Goal: Task Accomplishment & Management: Manage account settings

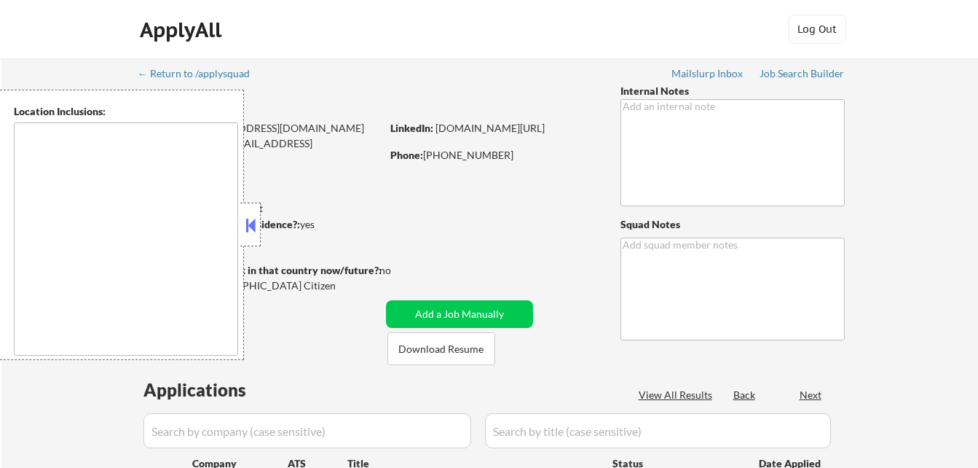
type textarea "[GEOGRAPHIC_DATA], [GEOGRAPHIC_DATA] [GEOGRAPHIC_DATA], DE [GEOGRAPHIC_DATA], […"
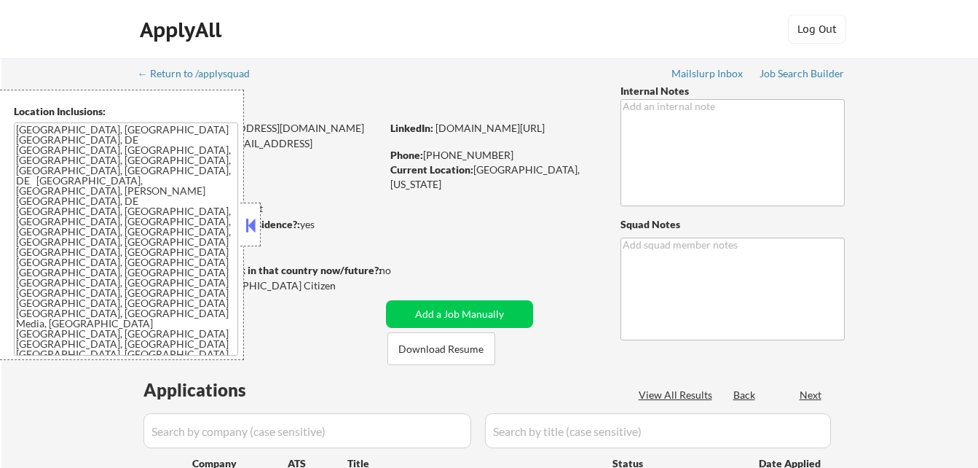
select select ""pending""
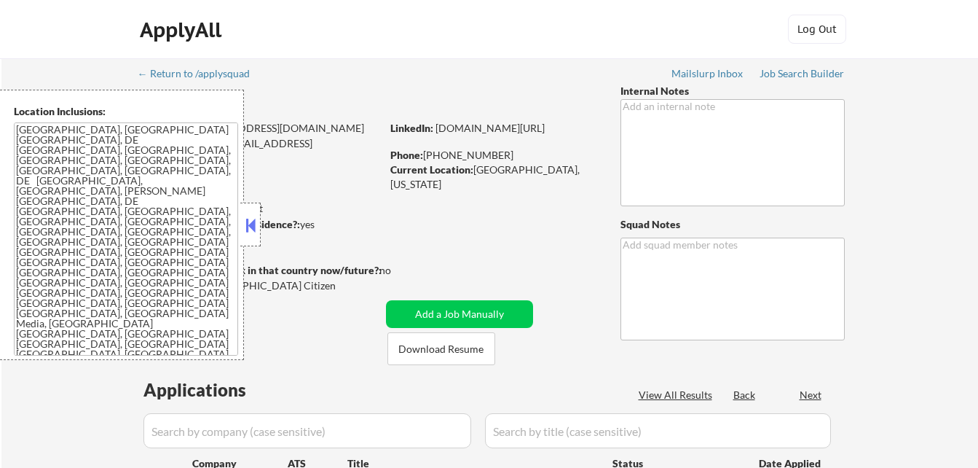
select select ""pending""
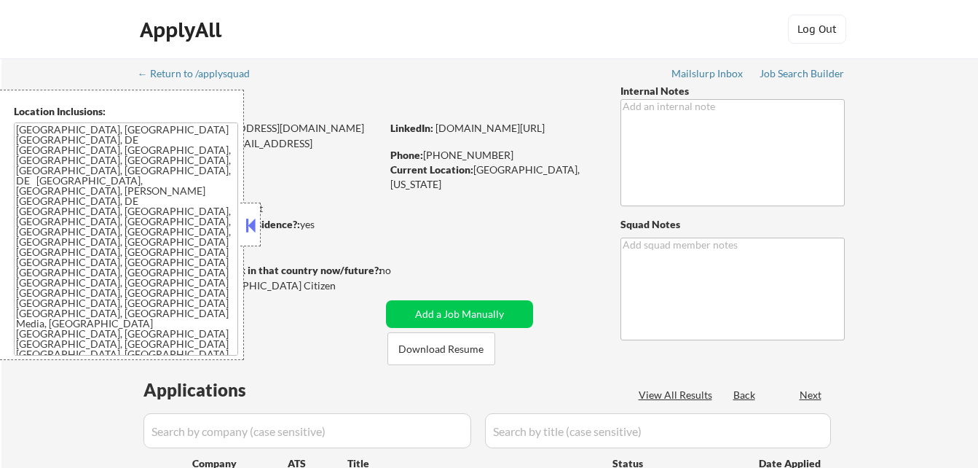
select select ""pending""
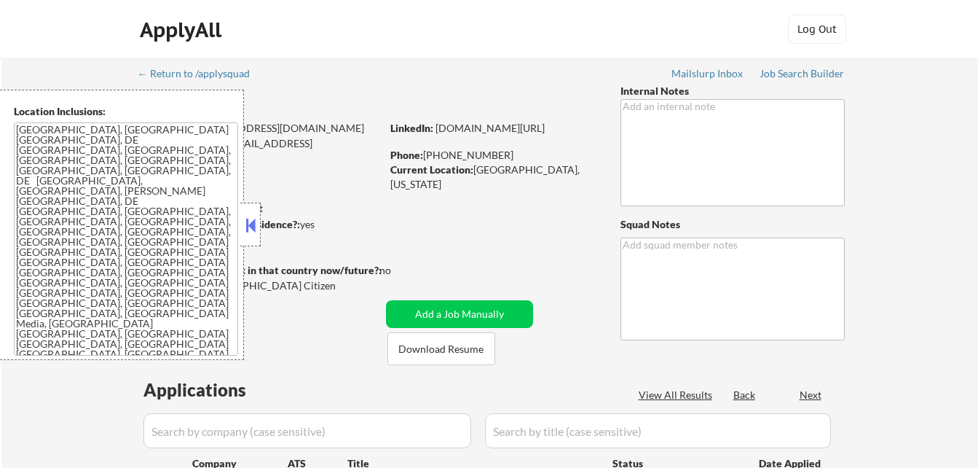
select select ""pending""
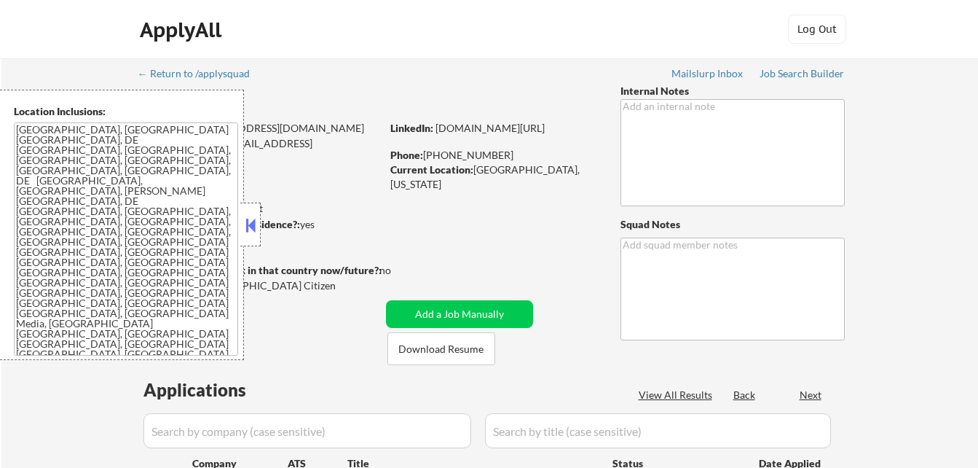
select select ""pending""
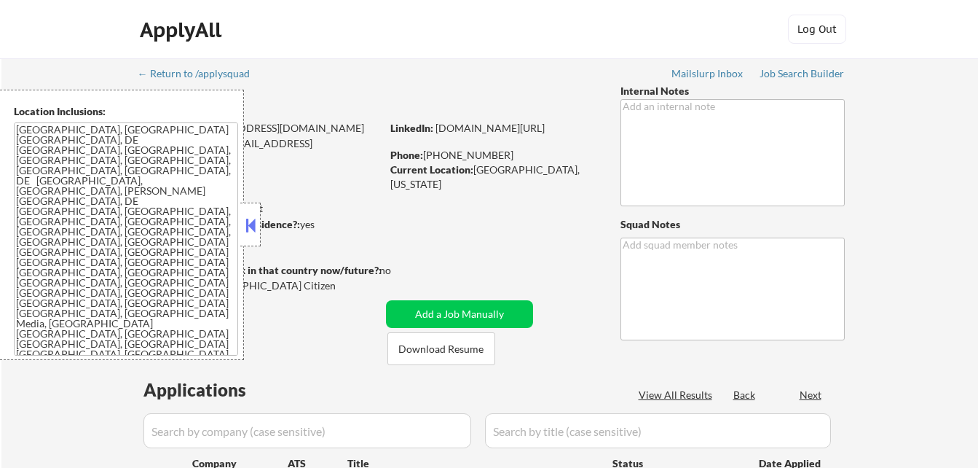
select select ""pending""
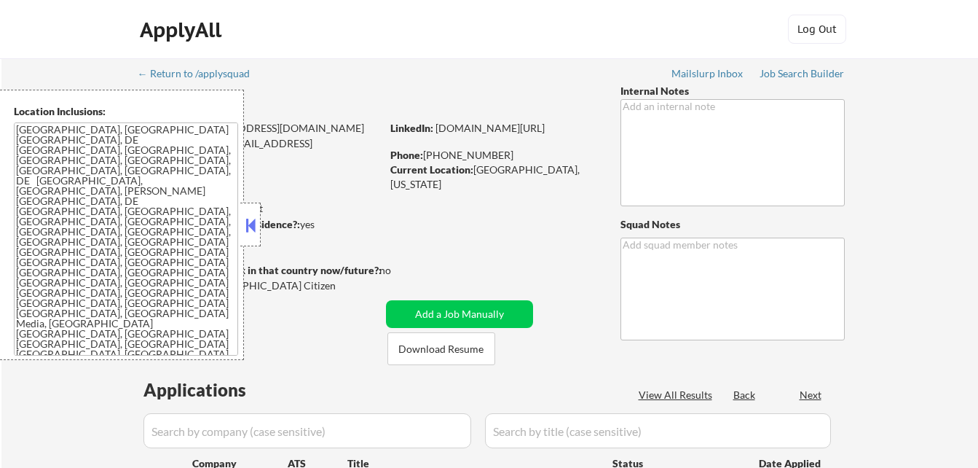
select select ""pending""
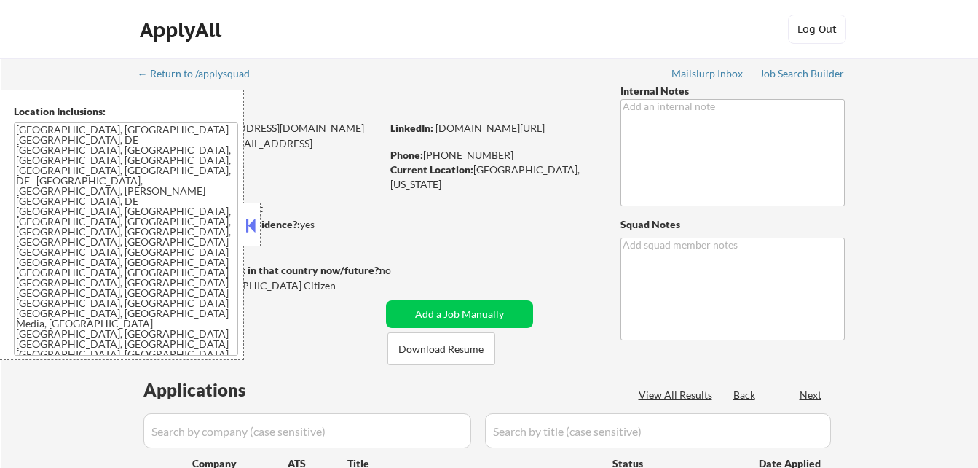
select select ""pending""
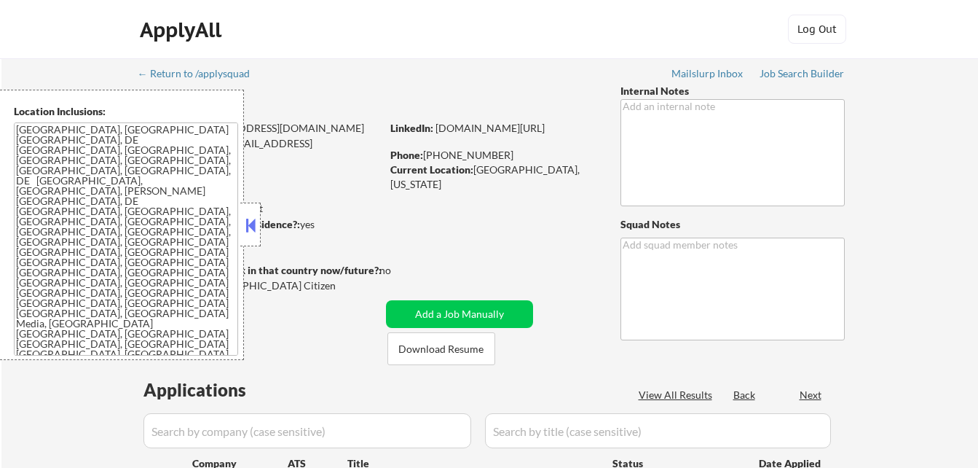
select select ""pending""
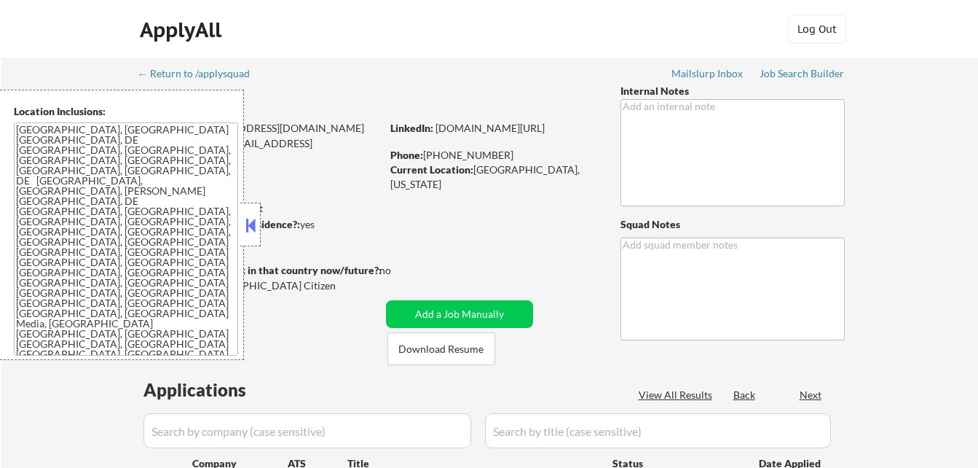
select select ""pending""
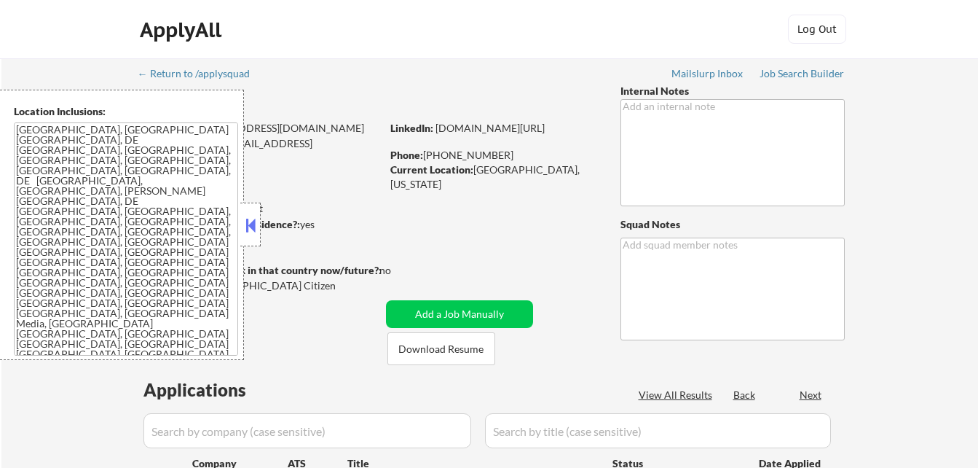
select select ""pending""
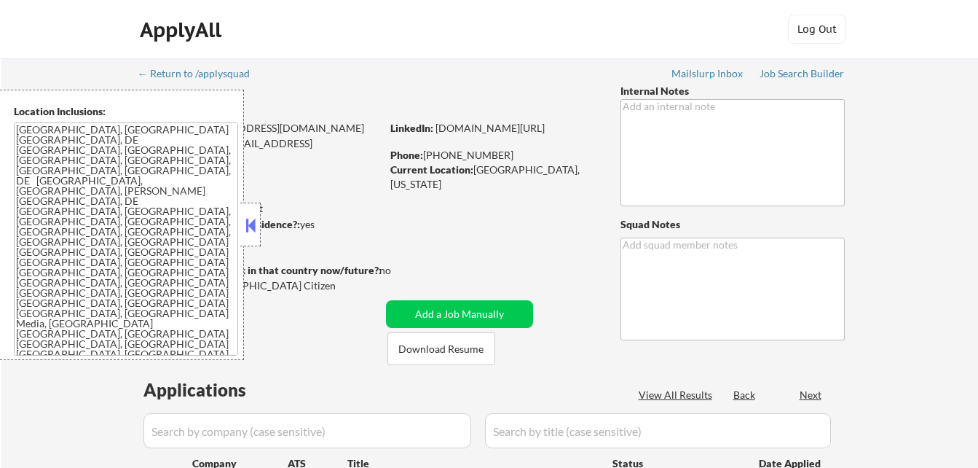
select select ""pending""
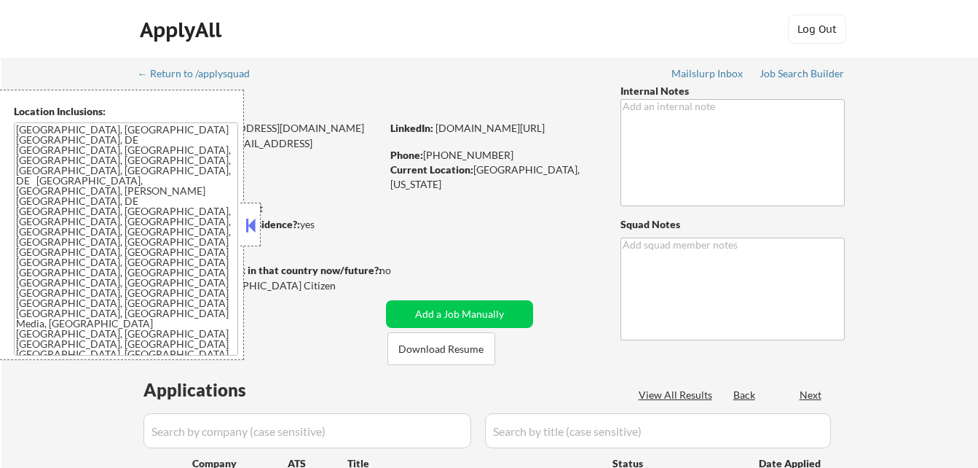
select select ""pending""
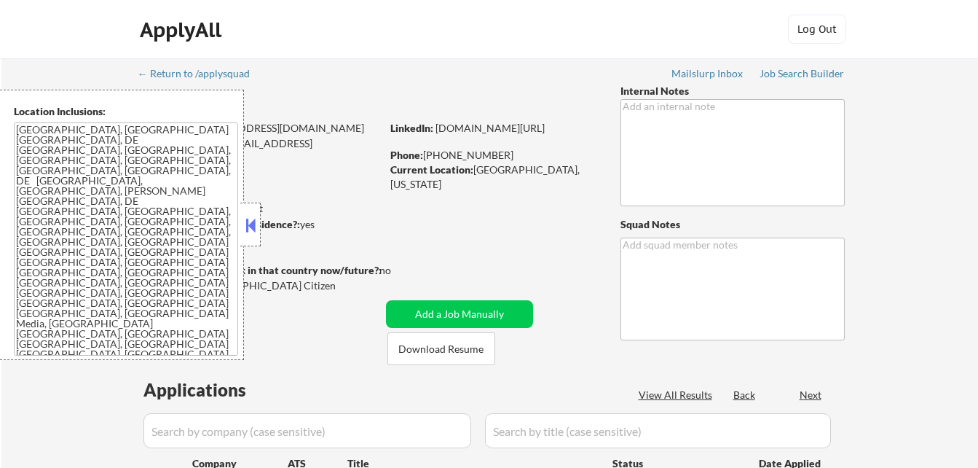
select select ""pending""
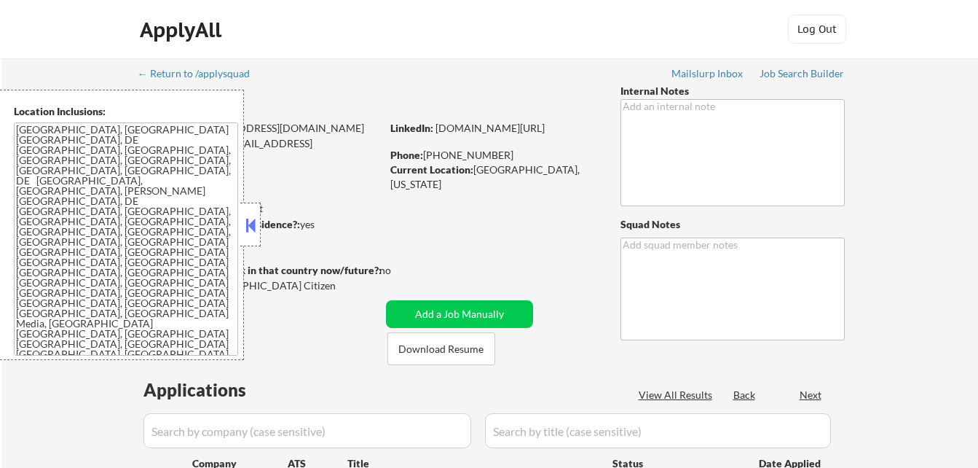
select select ""pending""
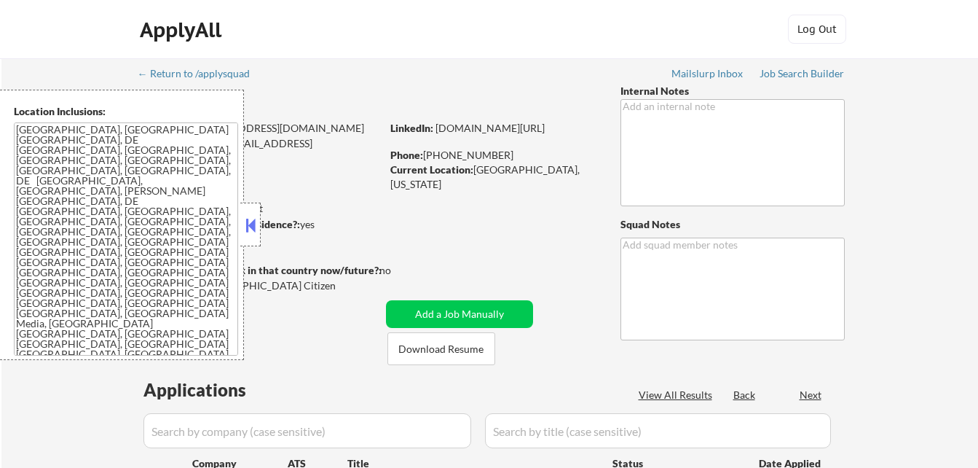
select select ""pending""
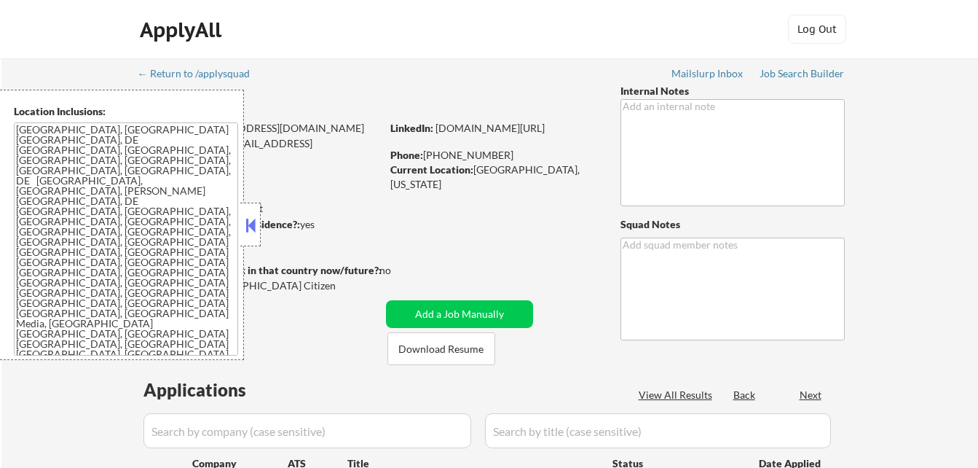
select select ""pending""
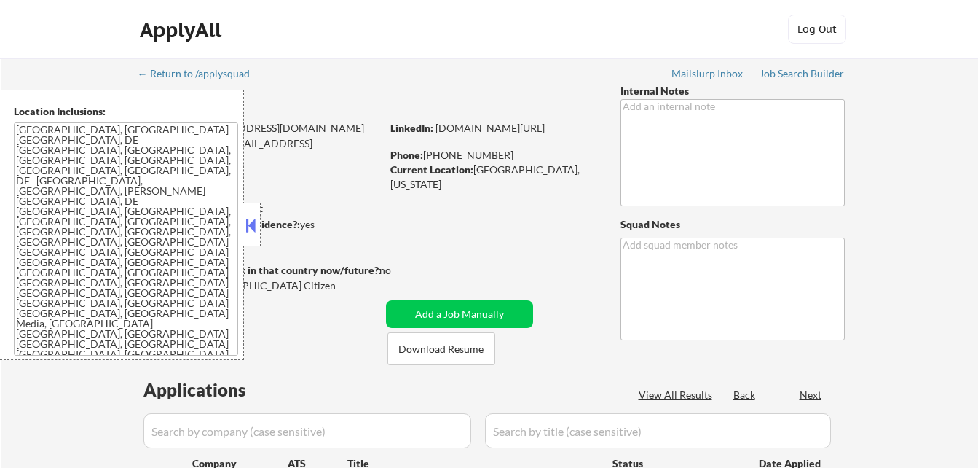
select select ""pending""
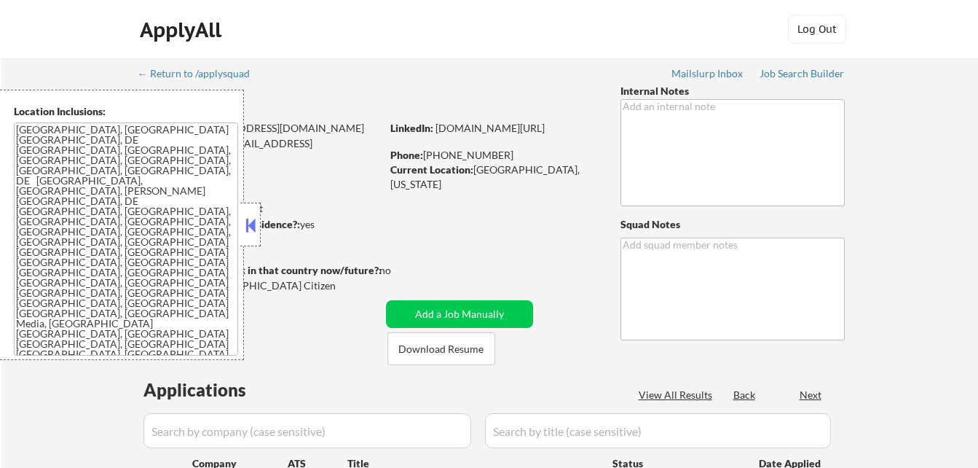
select select ""pending""
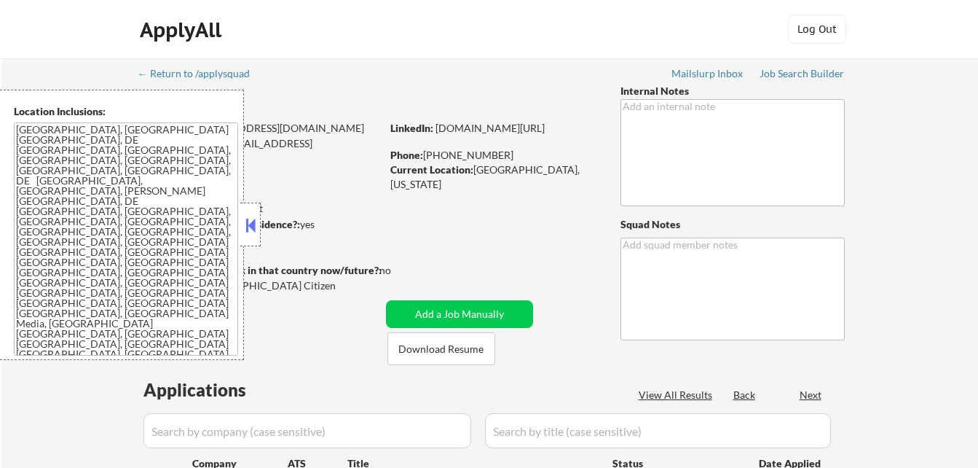
select select ""pending""
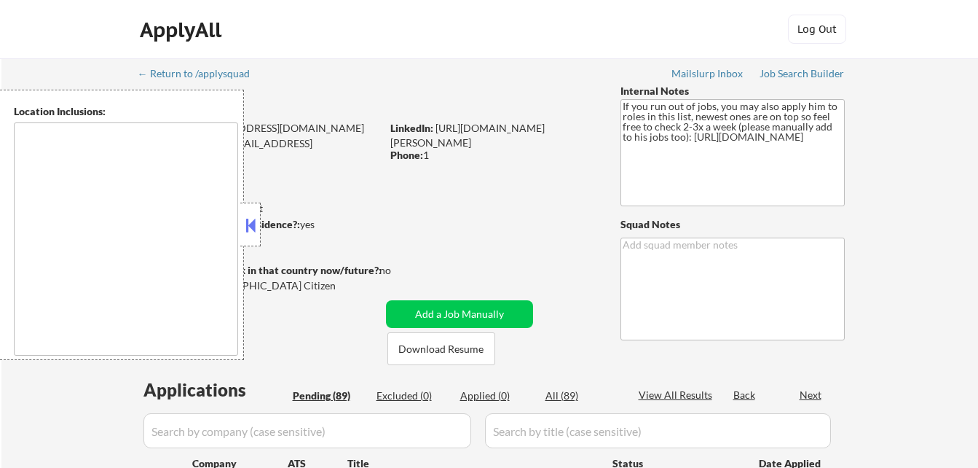
select select ""pending""
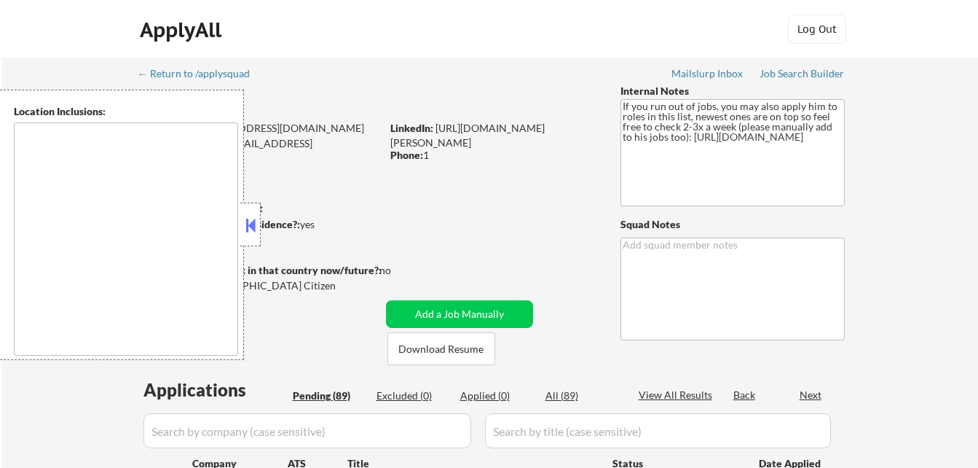
select select ""pending""
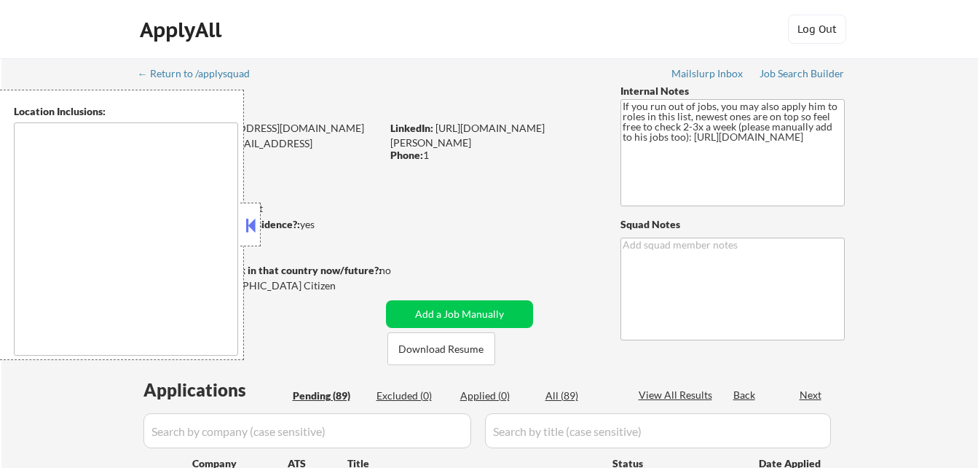
select select ""pending""
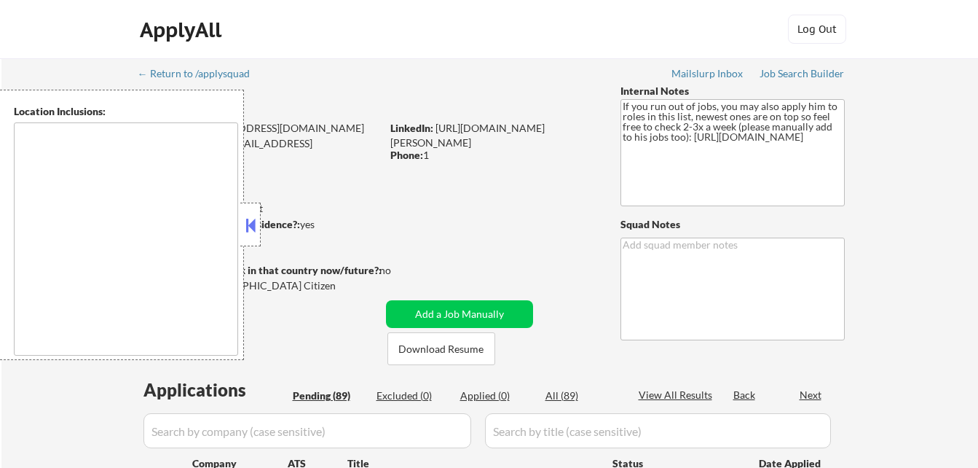
select select ""pending""
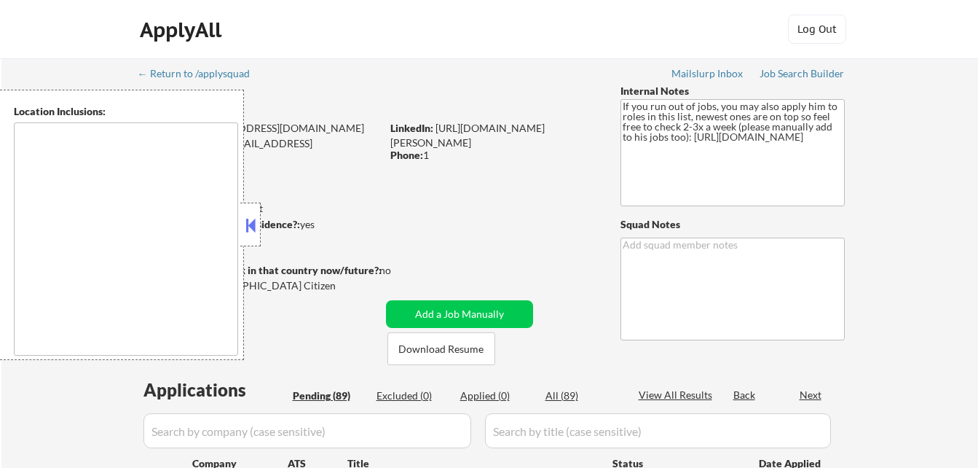
select select ""pending""
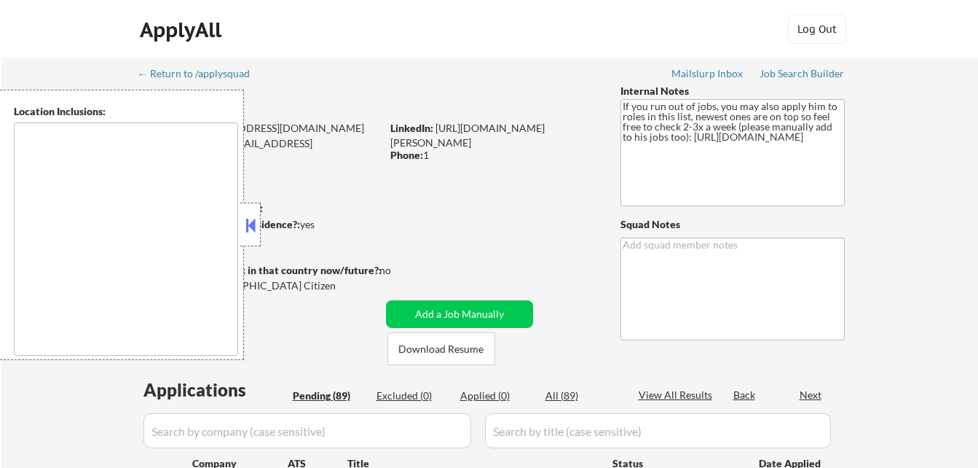
select select ""pending""
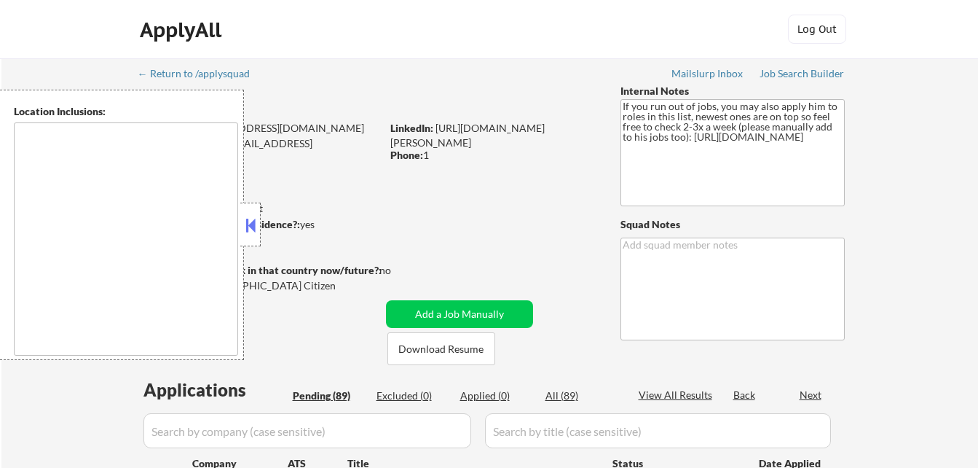
select select ""pending""
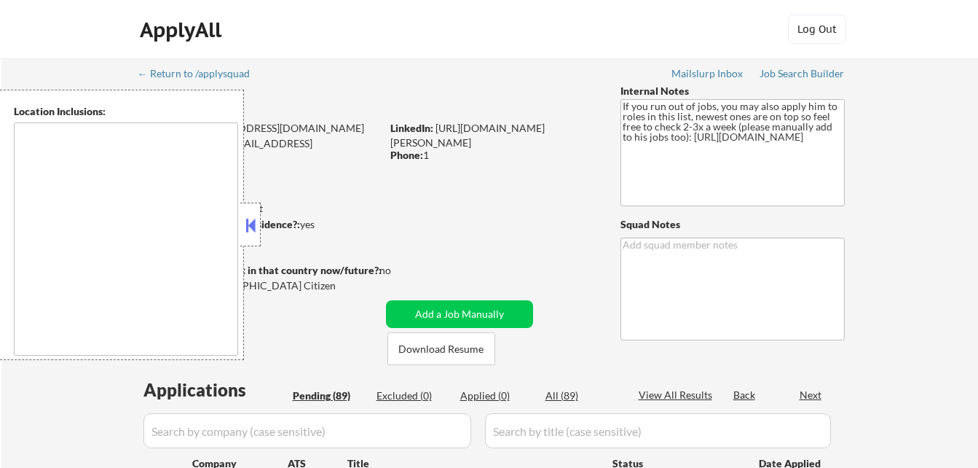
select select ""pending""
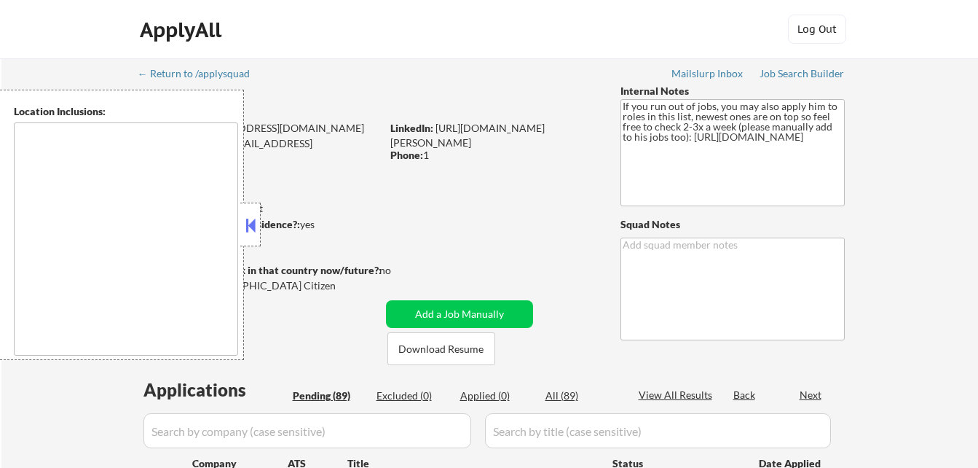
select select ""pending""
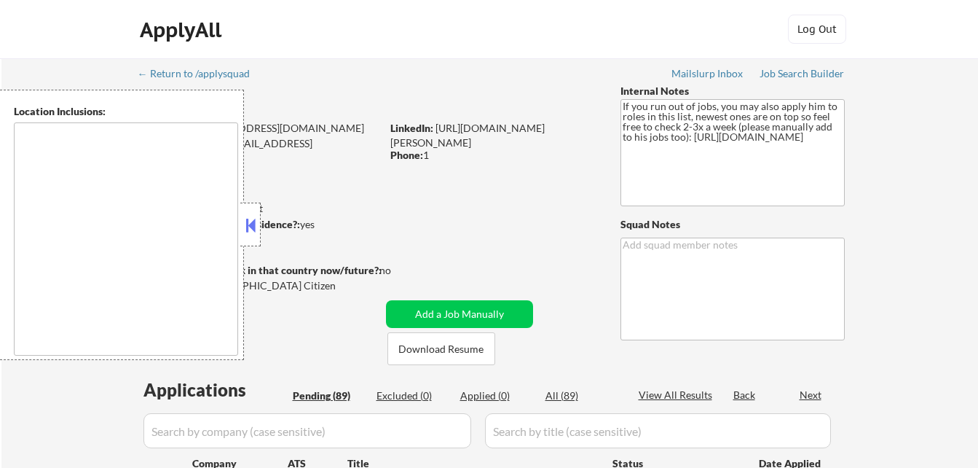
select select ""pending""
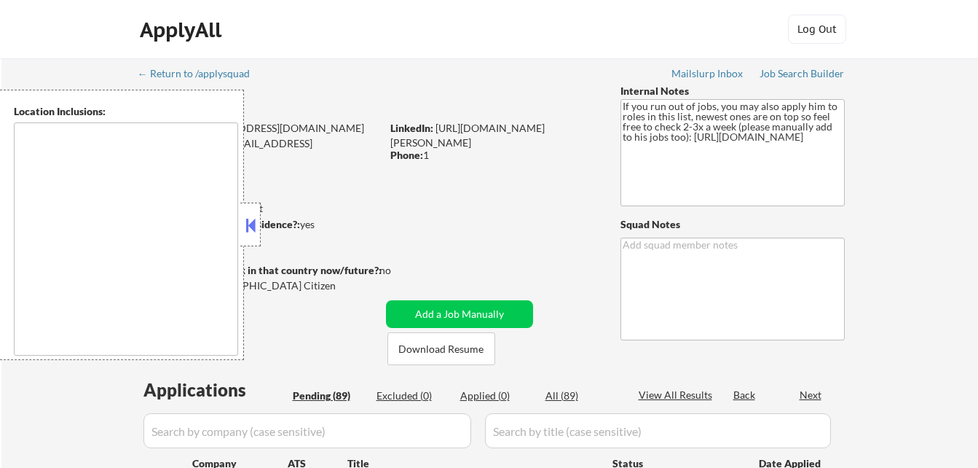
select select ""pending""
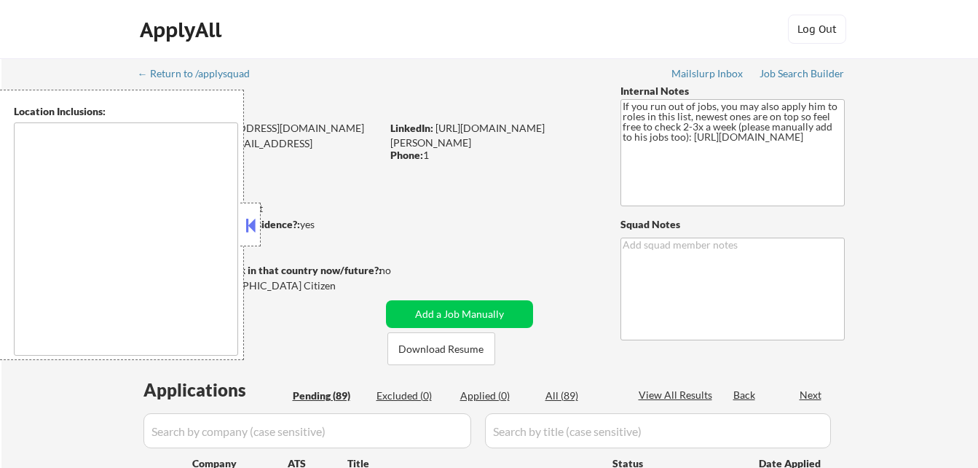
select select ""pending""
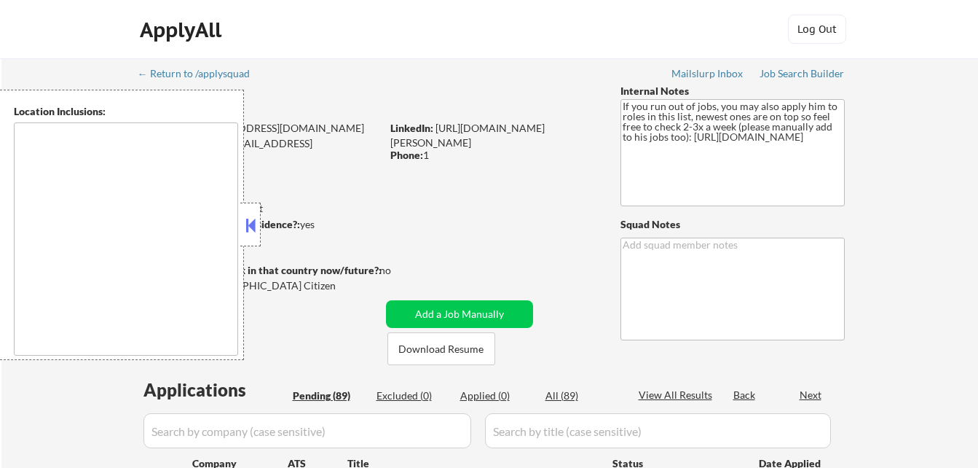
select select ""pending""
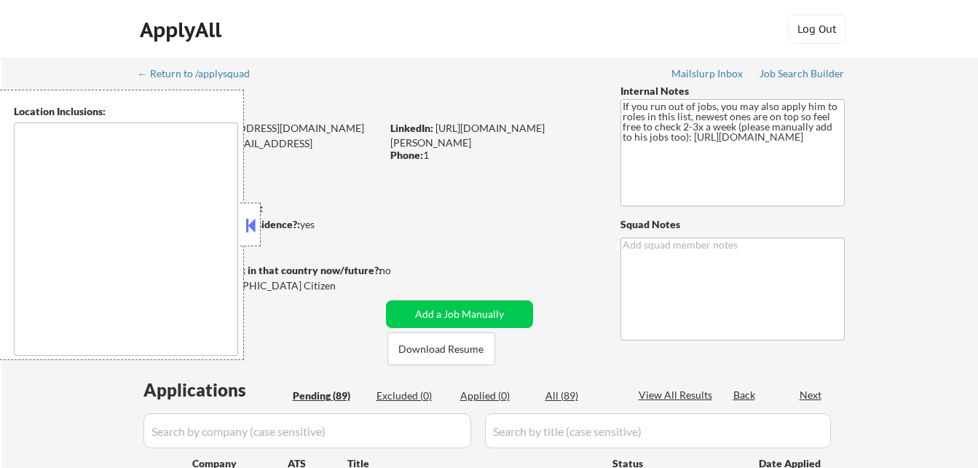
select select ""pending""
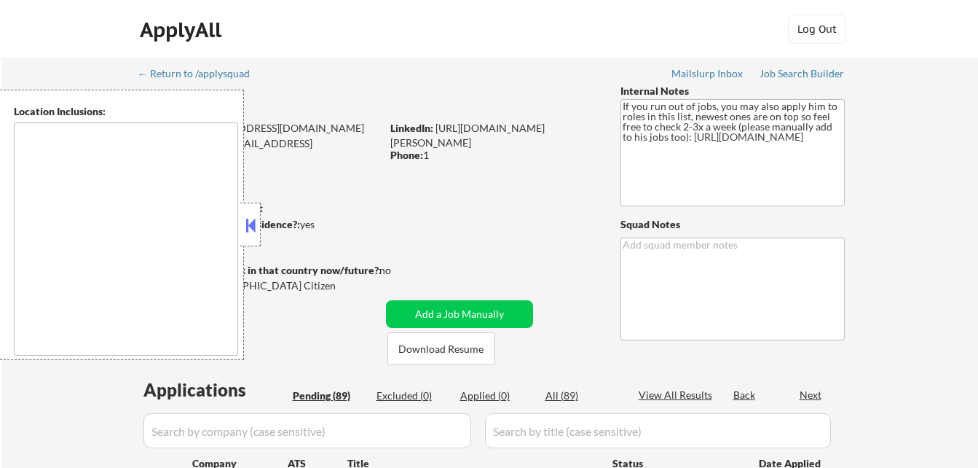
select select ""pending""
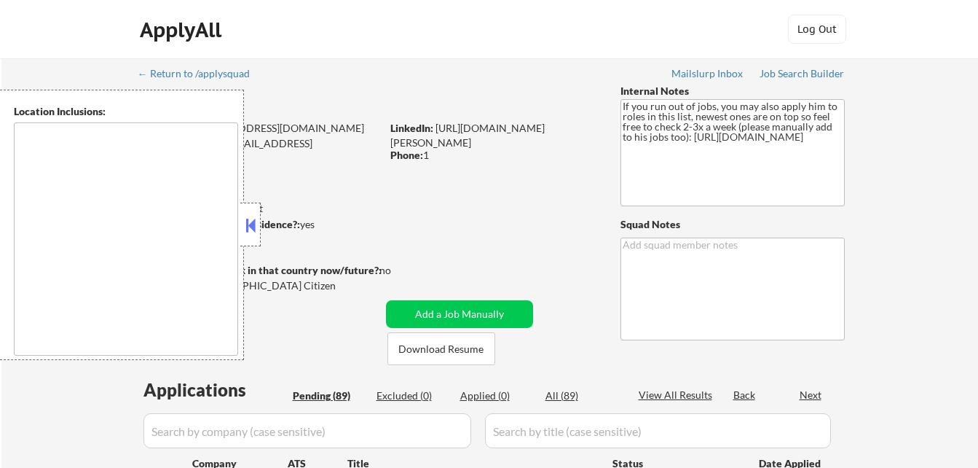
select select ""pending""
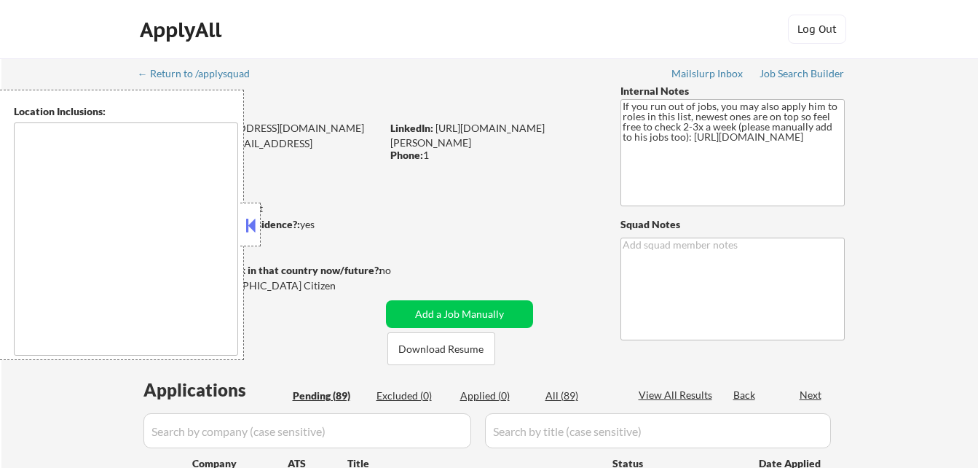
select select ""pending""
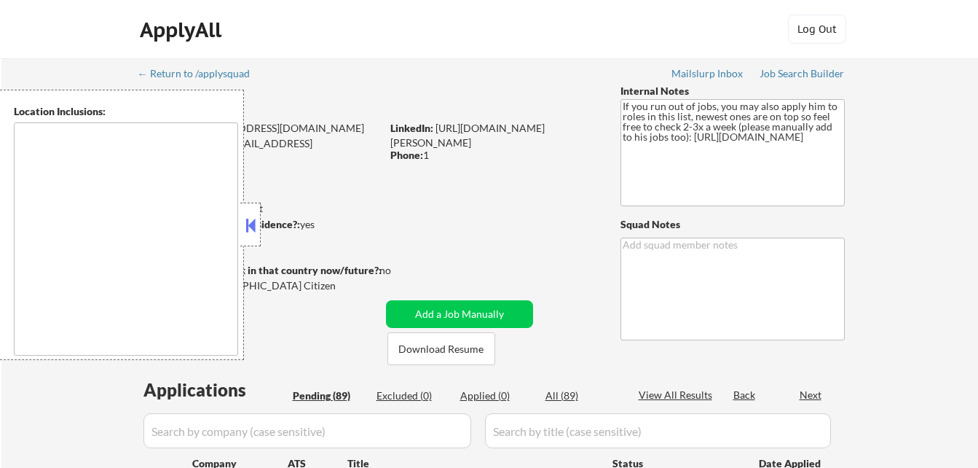
select select ""pending""
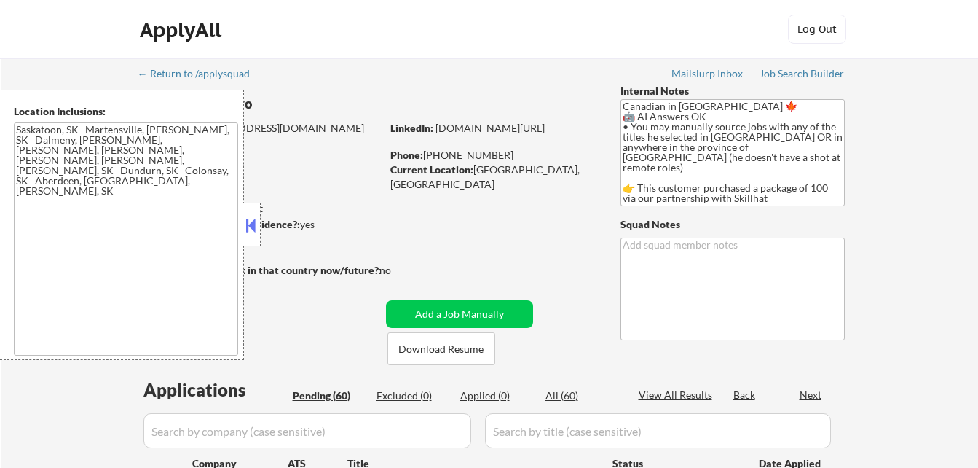
select select ""pending""
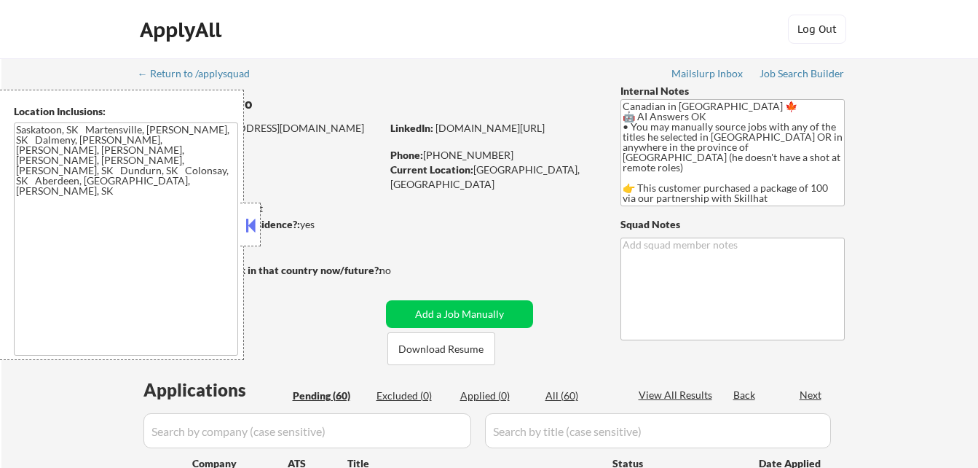
select select ""pending""
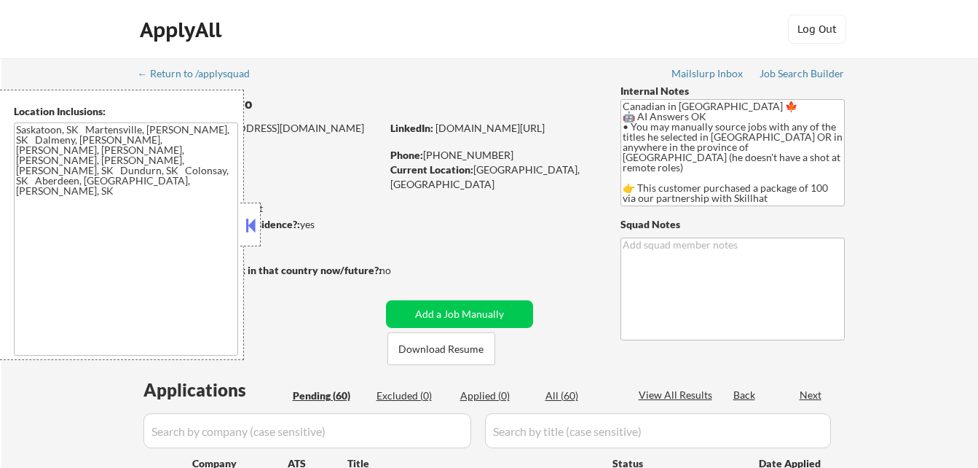
select select ""pending""
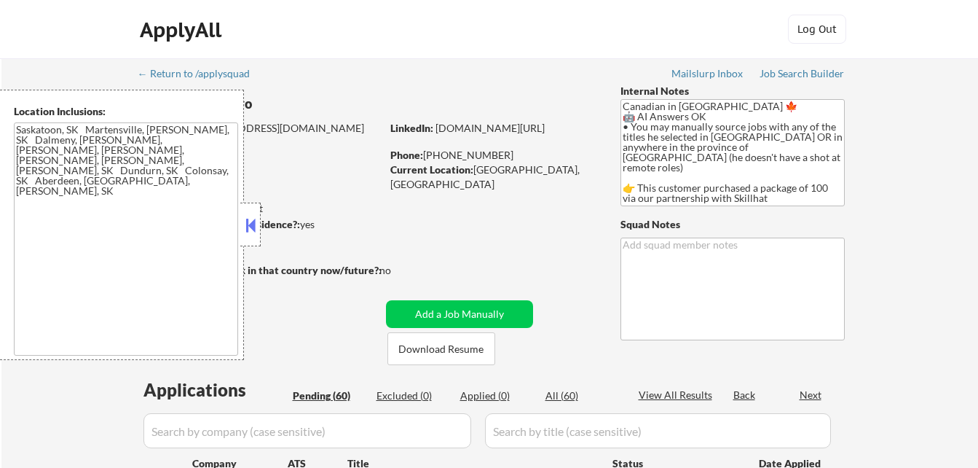
select select ""pending""
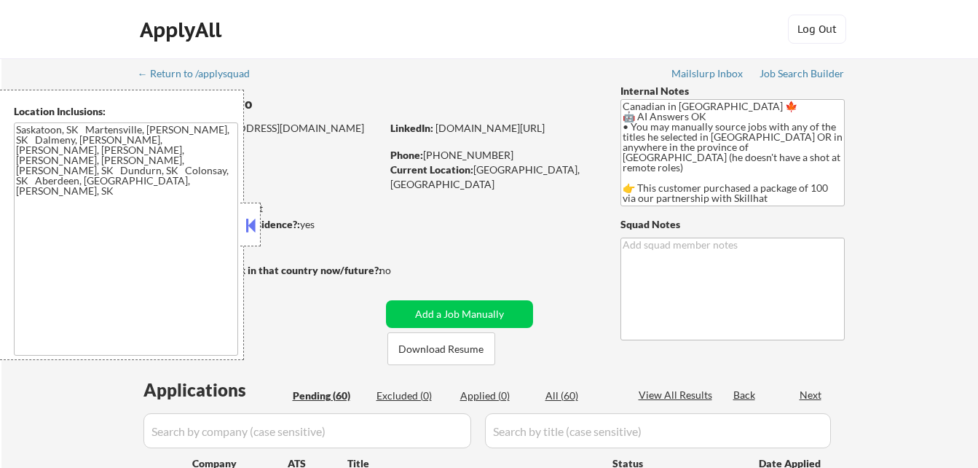
select select ""pending""
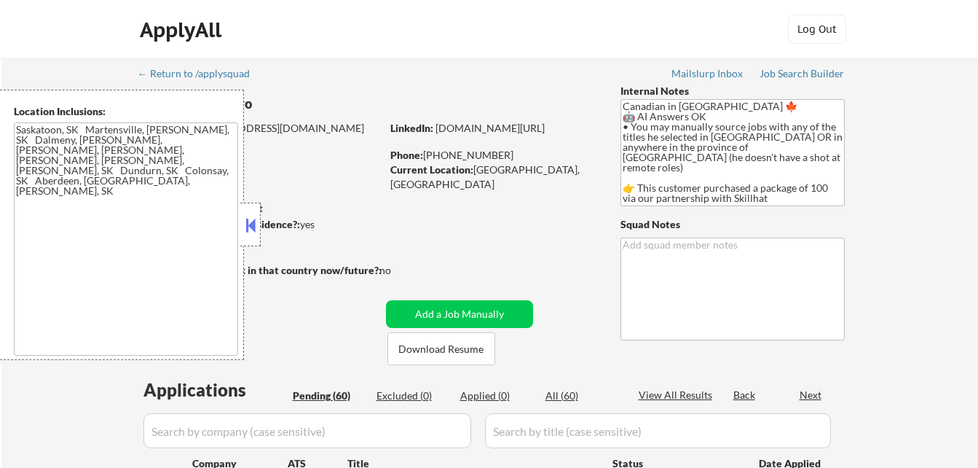
select select ""pending""
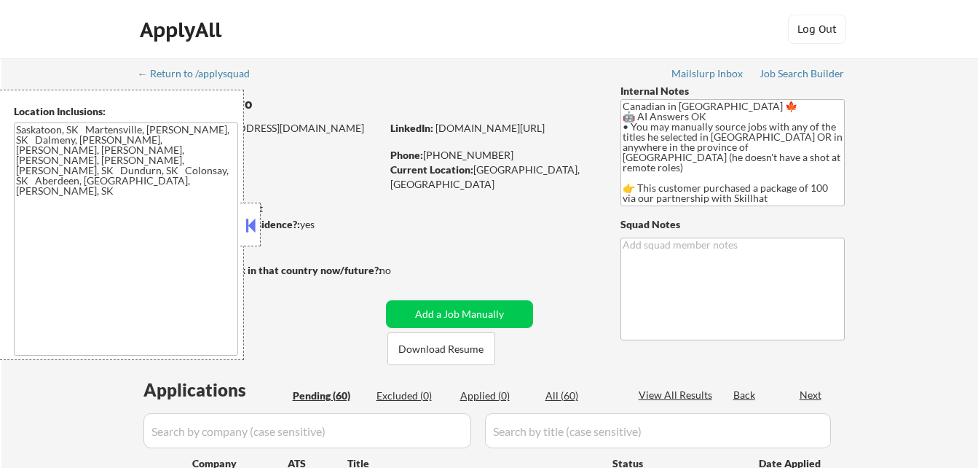
select select ""pending""
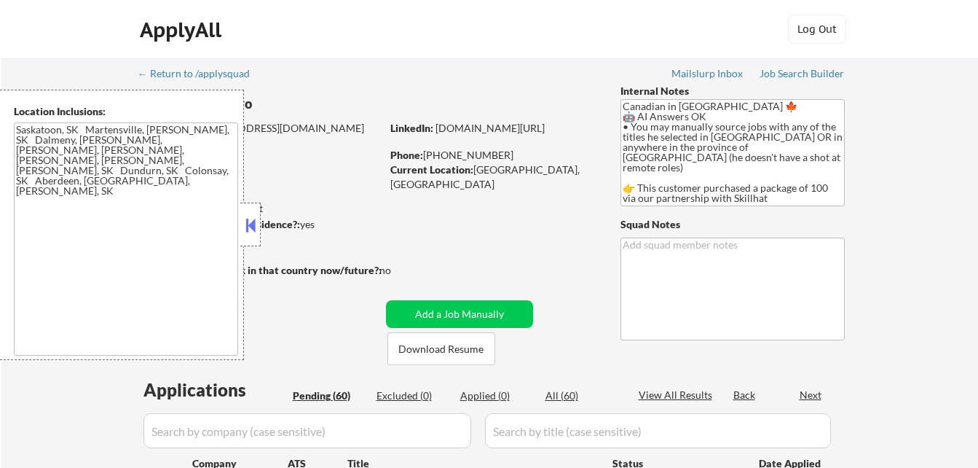
select select ""pending""
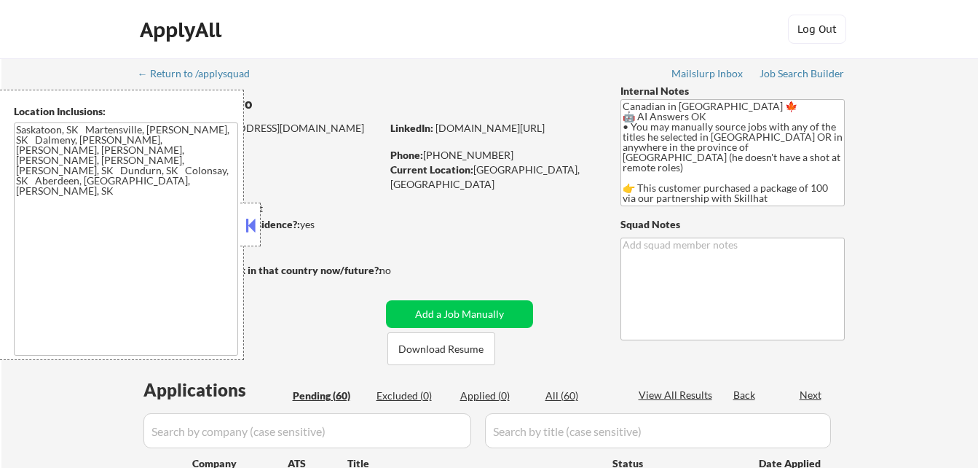
select select ""pending""
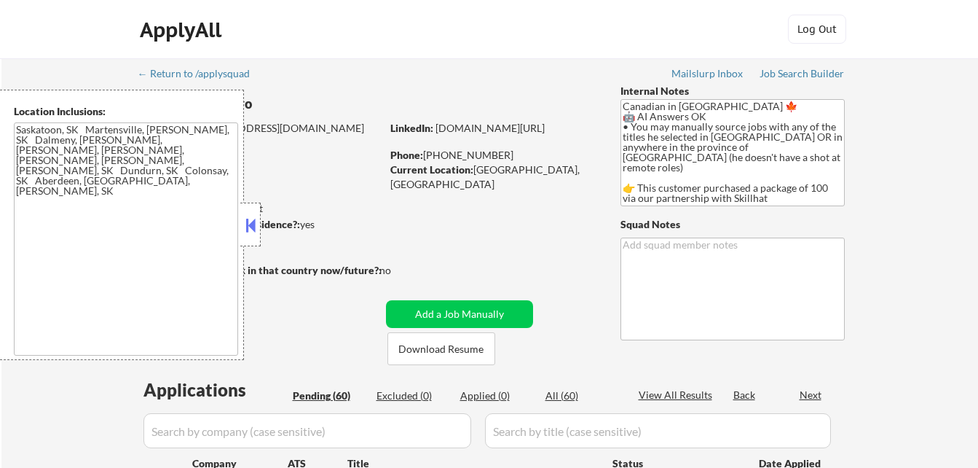
select select ""pending""
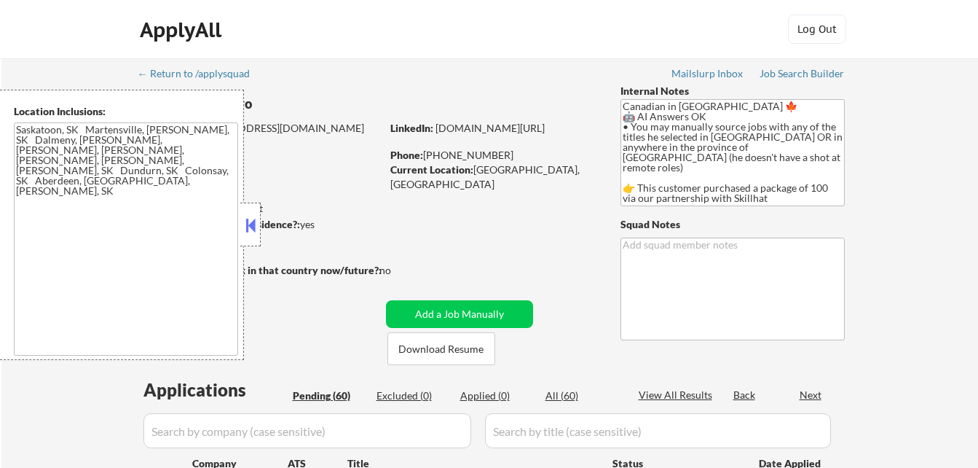
select select ""pending""
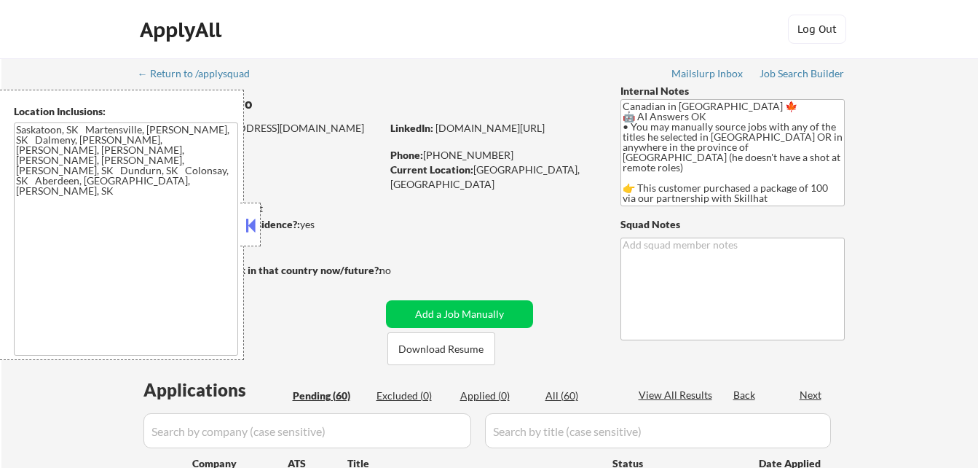
select select ""pending""
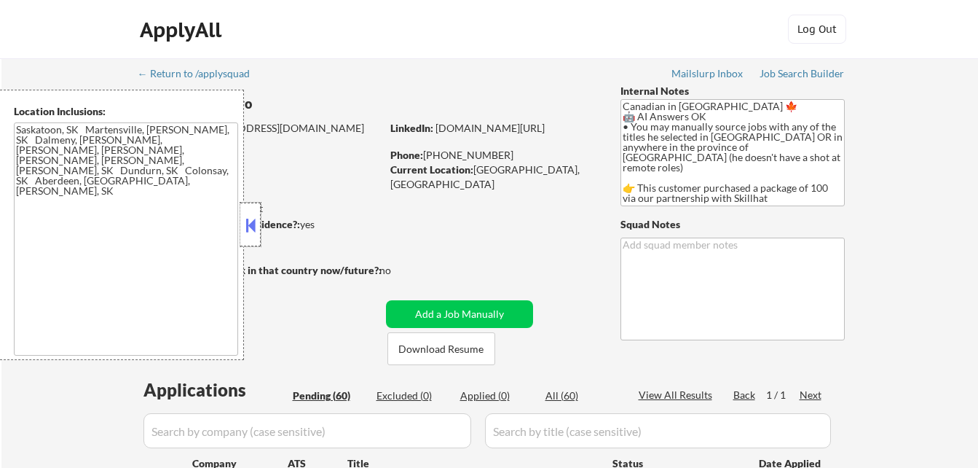
click at [250, 208] on div at bounding box center [250, 224] width 20 height 44
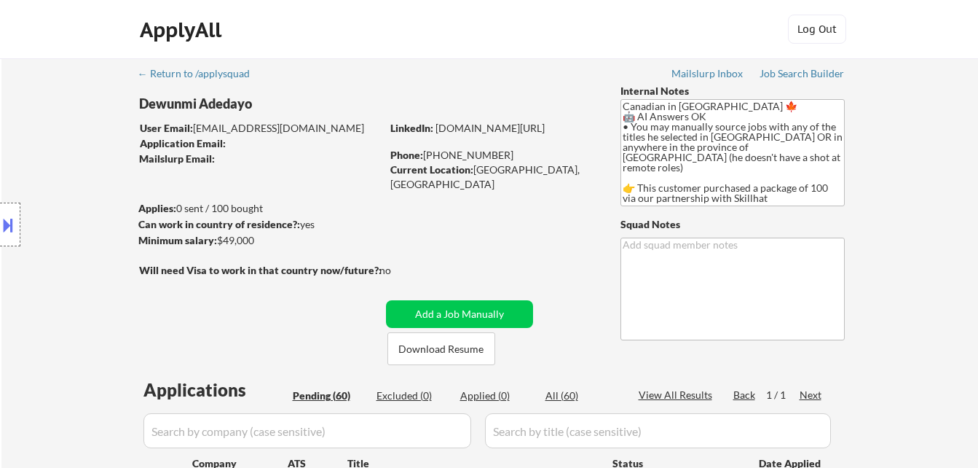
type textarea "Shah"
